Goal: Entertainment & Leisure: Consume media (video, audio)

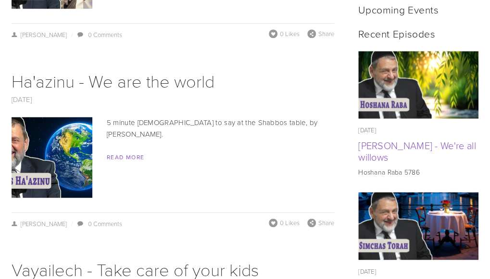
scroll to position [481, 0]
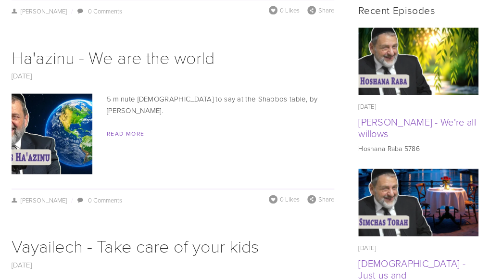
click at [385, 188] on img at bounding box center [419, 202] width 121 height 68
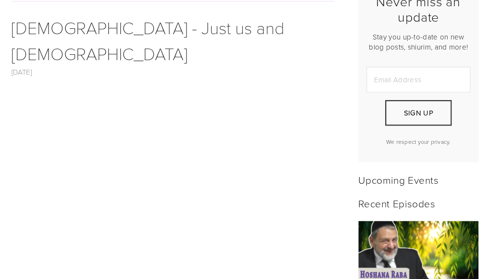
scroll to position [349, 0]
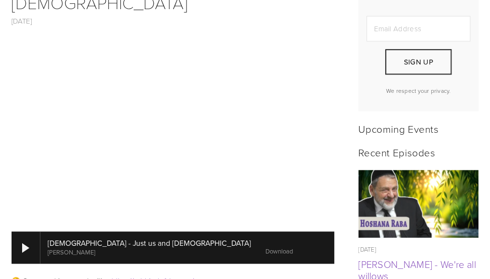
click at [417, 180] on img at bounding box center [419, 204] width 121 height 68
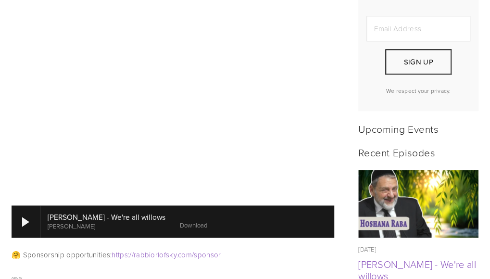
scroll to position [398, 0]
